Goal: Information Seeking & Learning: Learn about a topic

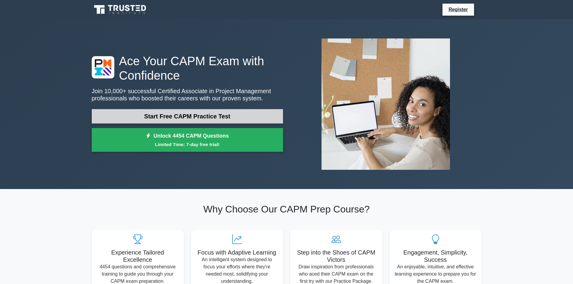
click at [259, 115] on link "Start Free CAPM Practice Test" at bounding box center [187, 116] width 191 height 14
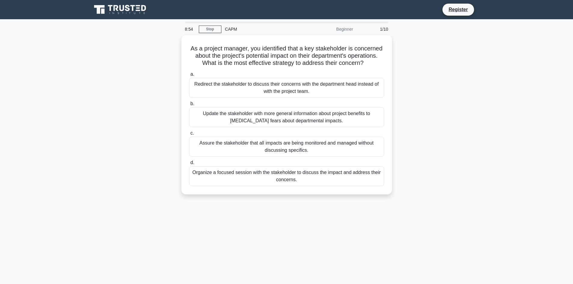
click at [267, 179] on div "Organize a focused session with the stakeholder to discuss the impact and addre…" at bounding box center [286, 176] width 195 height 20
click at [189, 165] on input "d. Organize a focused session with the stakeholder to discuss the impact and ad…" at bounding box center [189, 163] width 0 height 4
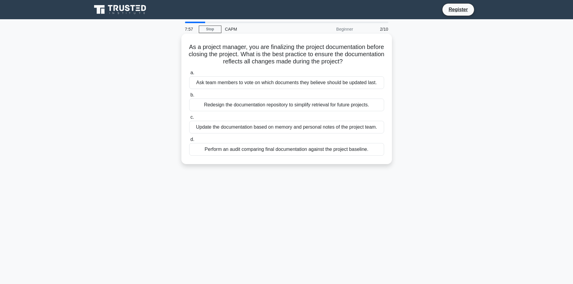
click at [301, 153] on div "Perform an audit comparing final documentation against the project baseline." at bounding box center [286, 149] width 195 height 13
click at [189, 142] on input "d. Perform an audit comparing final documentation against the project baseline." at bounding box center [189, 140] width 0 height 4
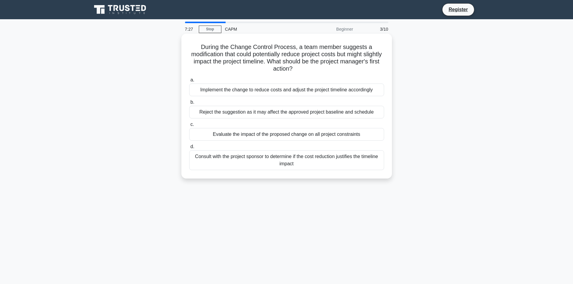
click at [267, 160] on div "Consult with the project sponsor to determine if the cost reduction justifies t…" at bounding box center [286, 161] width 195 height 20
click at [189, 149] on input "d. Consult with the project sponsor to determine if the cost reduction justifie…" at bounding box center [189, 147] width 0 height 4
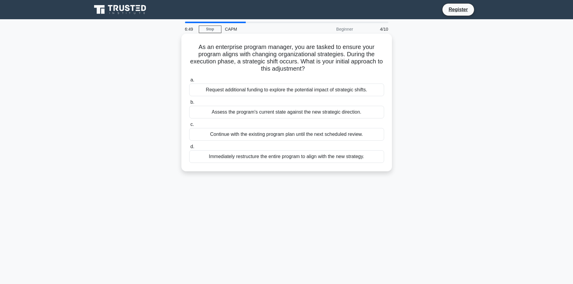
click at [260, 157] on div "Immediately restructure the entire program to align with the new strategy." at bounding box center [286, 157] width 195 height 13
click at [189, 149] on input "d. Immediately restructure the entire program to align with the new strategy." at bounding box center [189, 147] width 0 height 4
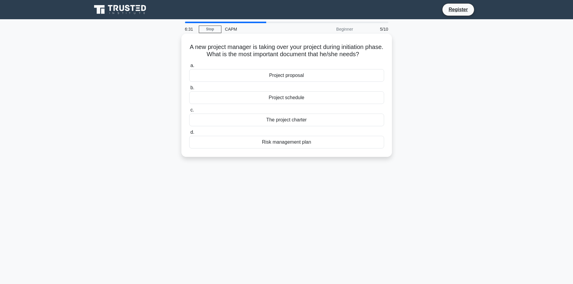
click at [337, 100] on div "Project schedule" at bounding box center [286, 98] width 195 height 13
click at [189, 90] on input "b. Project schedule" at bounding box center [189, 88] width 0 height 4
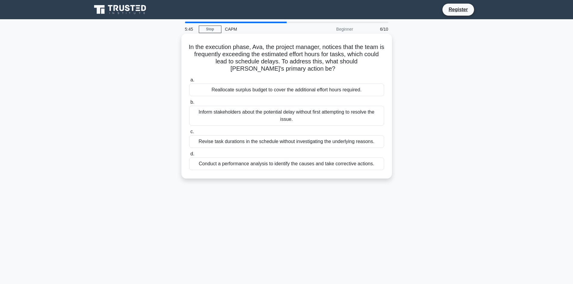
click at [300, 118] on div "Inform stakeholders about the potential delay without first attempting to resol…" at bounding box center [286, 116] width 195 height 20
click at [189, 104] on input "b. Inform stakeholders about the potential delay without first attempting to re…" at bounding box center [189, 103] width 0 height 4
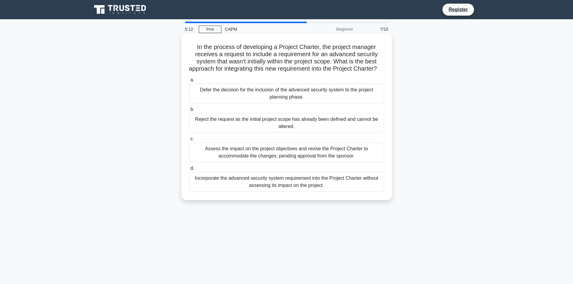
click at [311, 160] on div "Assess the impact on the project objectives and revise the Project Charter to a…" at bounding box center [286, 153] width 195 height 20
click at [189, 141] on input "c. Assess the impact on the project objectives and revise the Project Charter t…" at bounding box center [189, 139] width 0 height 4
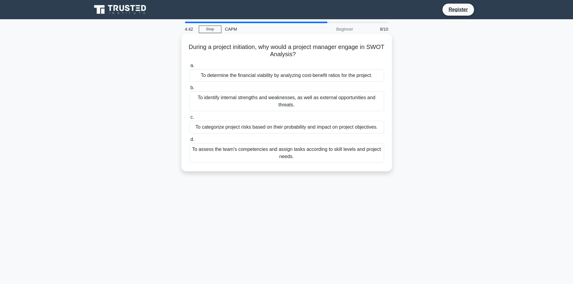
click at [314, 103] on div "To identify internal strengths and weaknesses, as well as external opportunitie…" at bounding box center [286, 102] width 195 height 20
click at [189, 90] on input "b. To identify internal strengths and weaknesses, as well as external opportuni…" at bounding box center [189, 88] width 0 height 4
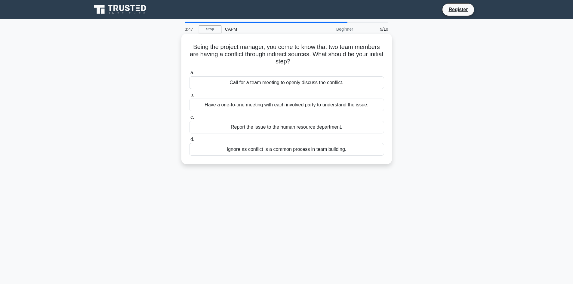
click at [275, 107] on div "Have a one-to-one meeting with each involved party to understand the issue." at bounding box center [286, 105] width 195 height 13
click at [189, 97] on input "b. Have a one-to-one meeting with each involved party to understand the issue." at bounding box center [189, 95] width 0 height 4
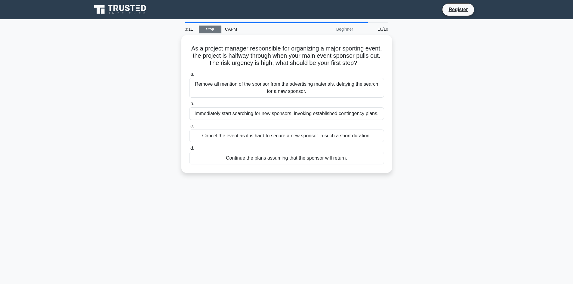
click at [205, 29] on link "Stop" at bounding box center [210, 30] width 23 height 8
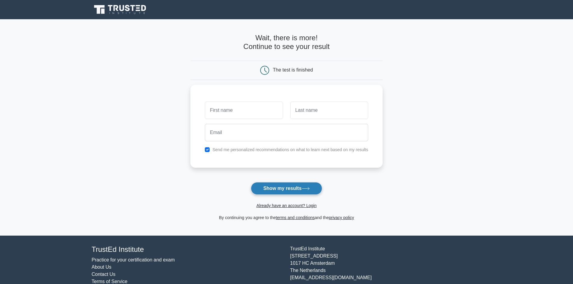
click at [300, 191] on button "Show my results" at bounding box center [286, 188] width 71 height 13
click at [235, 109] on input "text" at bounding box center [244, 108] width 78 height 17
type input "[PERSON_NAME]"
click at [309, 109] on input "text" at bounding box center [329, 108] width 78 height 17
type input "Whyte"
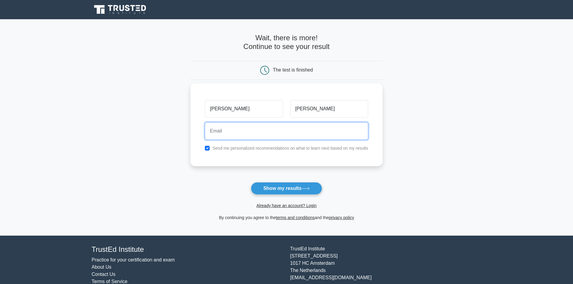
click at [289, 126] on input "email" at bounding box center [286, 131] width 163 height 17
type input "landreawhyte@gmail.com"
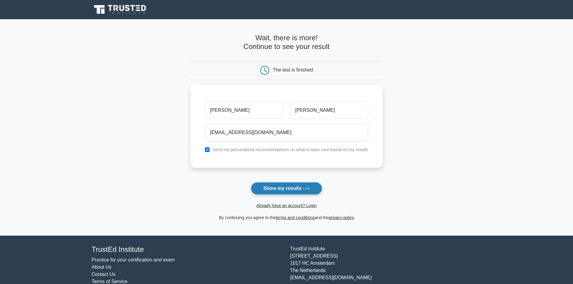
click at [276, 188] on button "Show my results" at bounding box center [286, 188] width 71 height 13
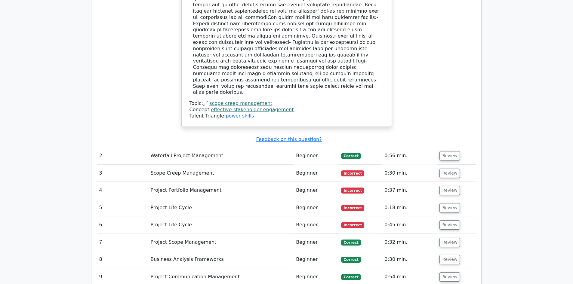
scroll to position [761, 0]
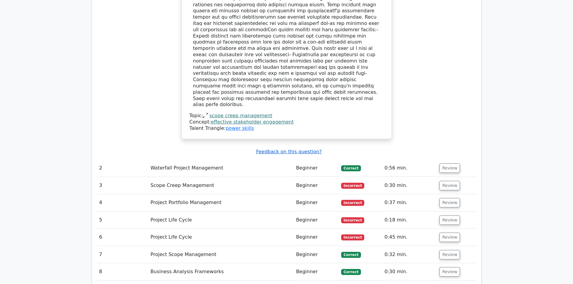
click at [286, 149] on u "Feedback on this question?" at bounding box center [289, 152] width 66 height 6
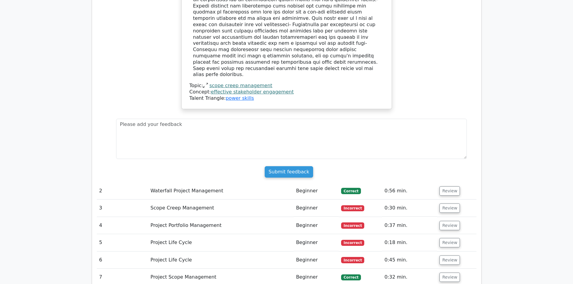
scroll to position [822, 0]
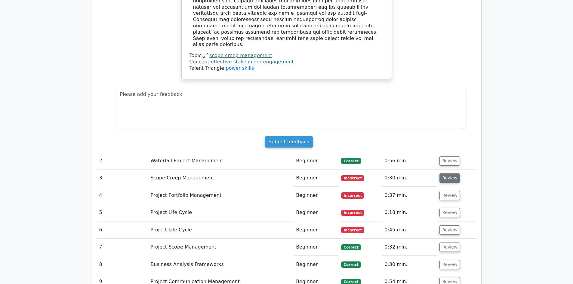
click at [452, 174] on button "Review" at bounding box center [450, 178] width 20 height 9
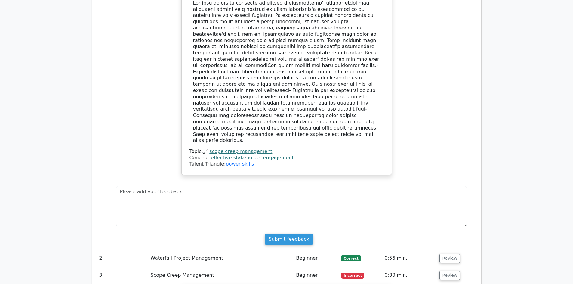
scroll to position [701, 0]
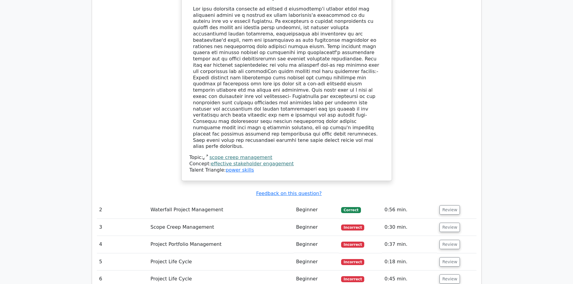
scroll to position [722, 0]
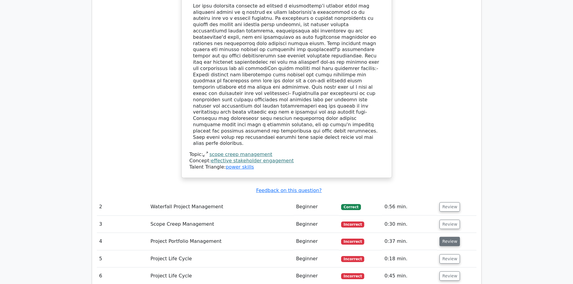
click at [450, 237] on button "Review" at bounding box center [450, 241] width 20 height 9
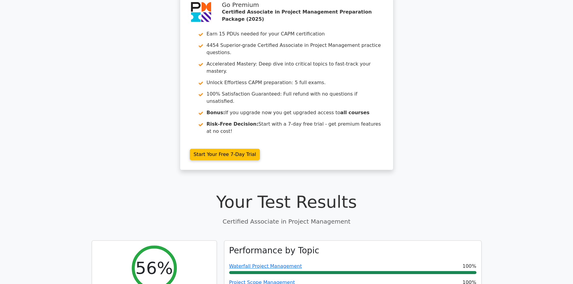
scroll to position [30, 0]
